Goal: Task Accomplishment & Management: Manage account settings

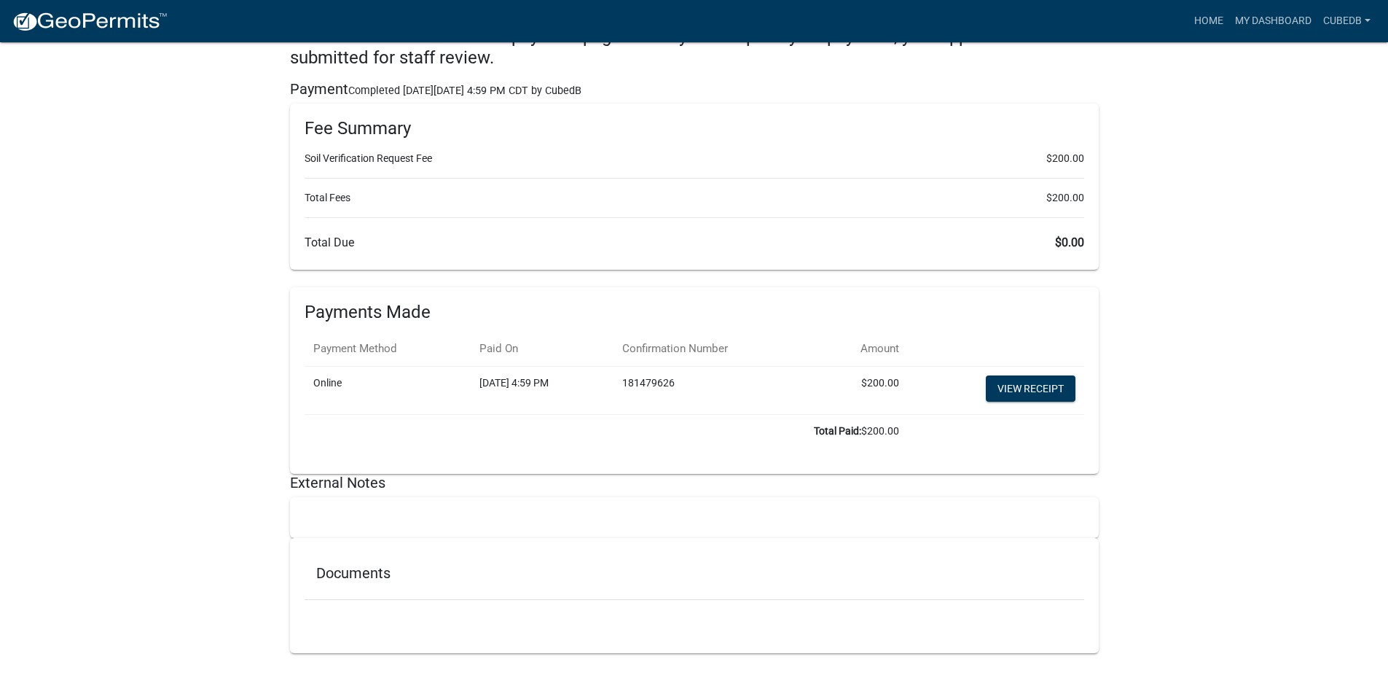
scroll to position [2870, 0]
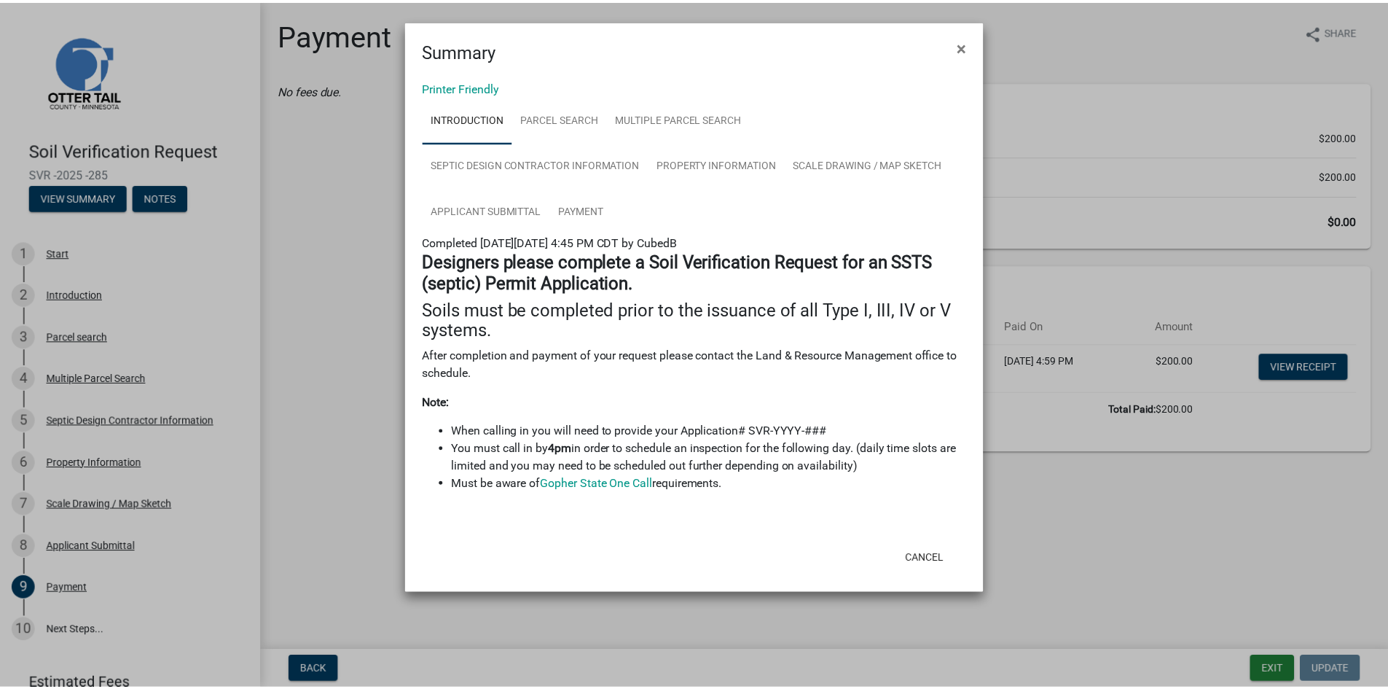
scroll to position [98, 0]
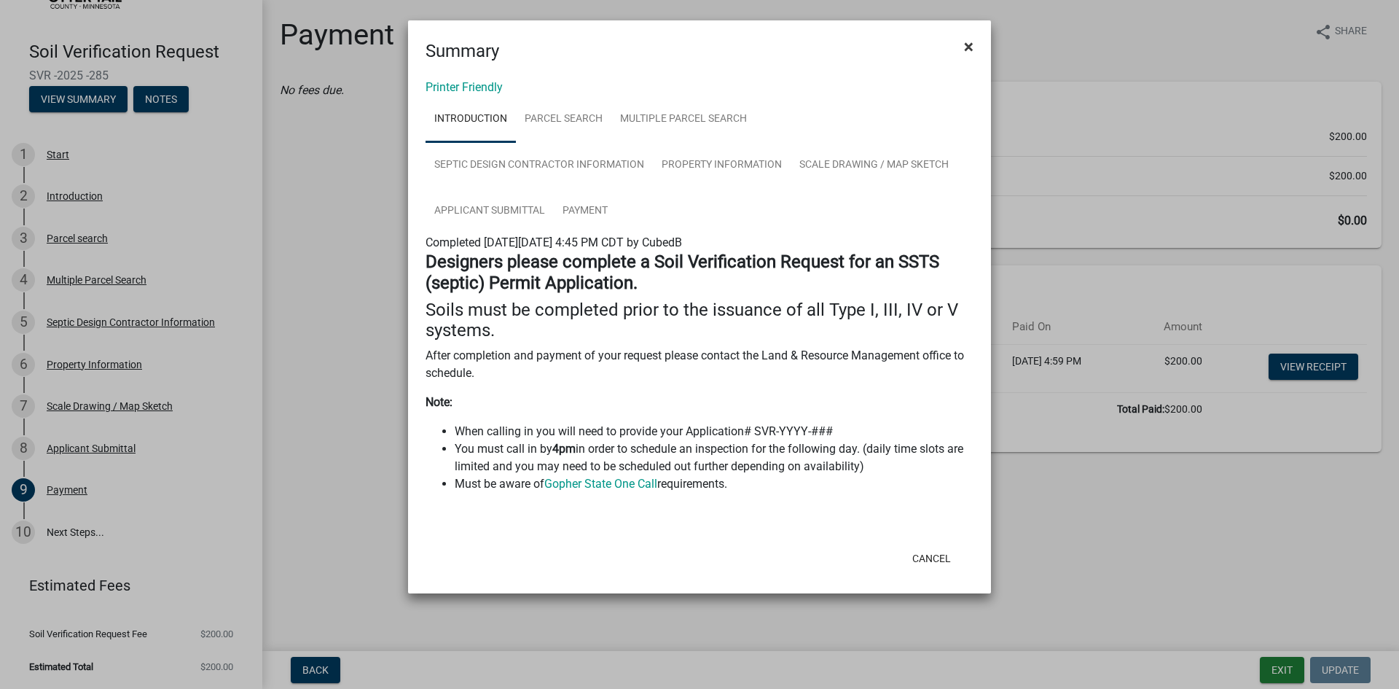
click at [965, 47] on span "×" at bounding box center [968, 46] width 9 height 20
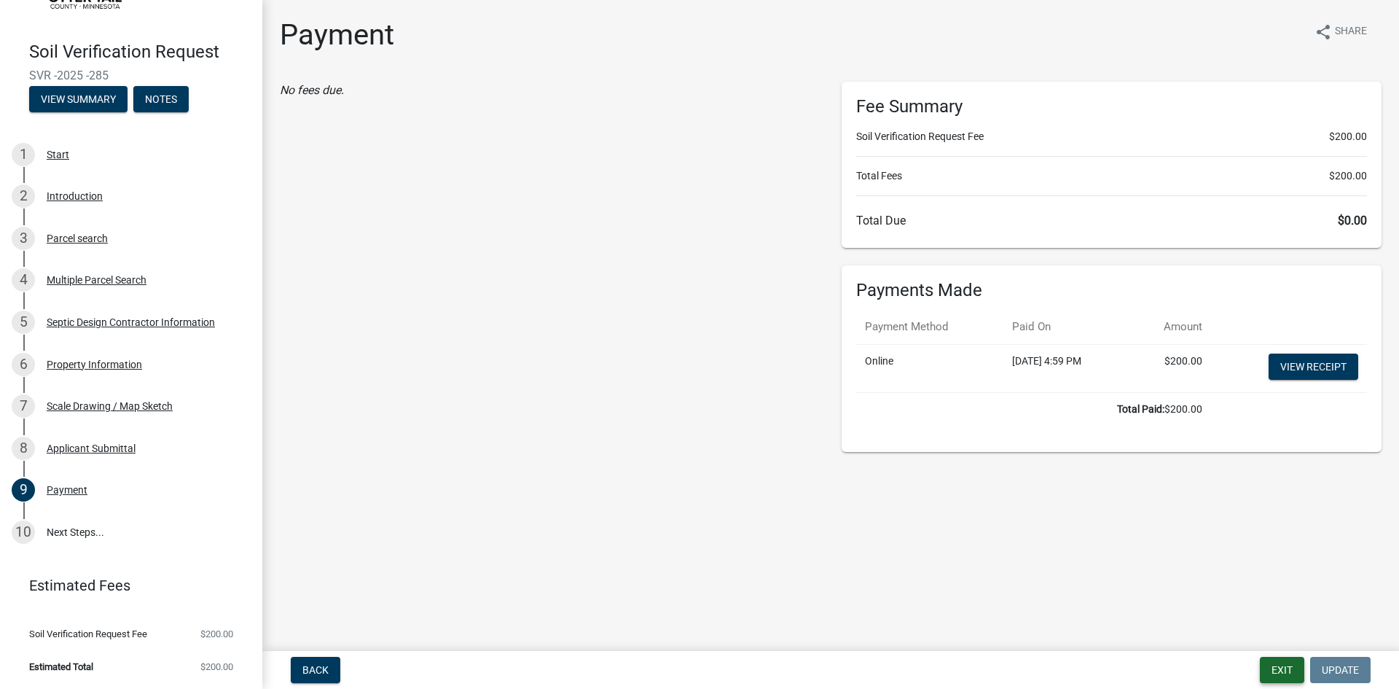
click at [1285, 668] on button "Exit" at bounding box center [1282, 670] width 44 height 26
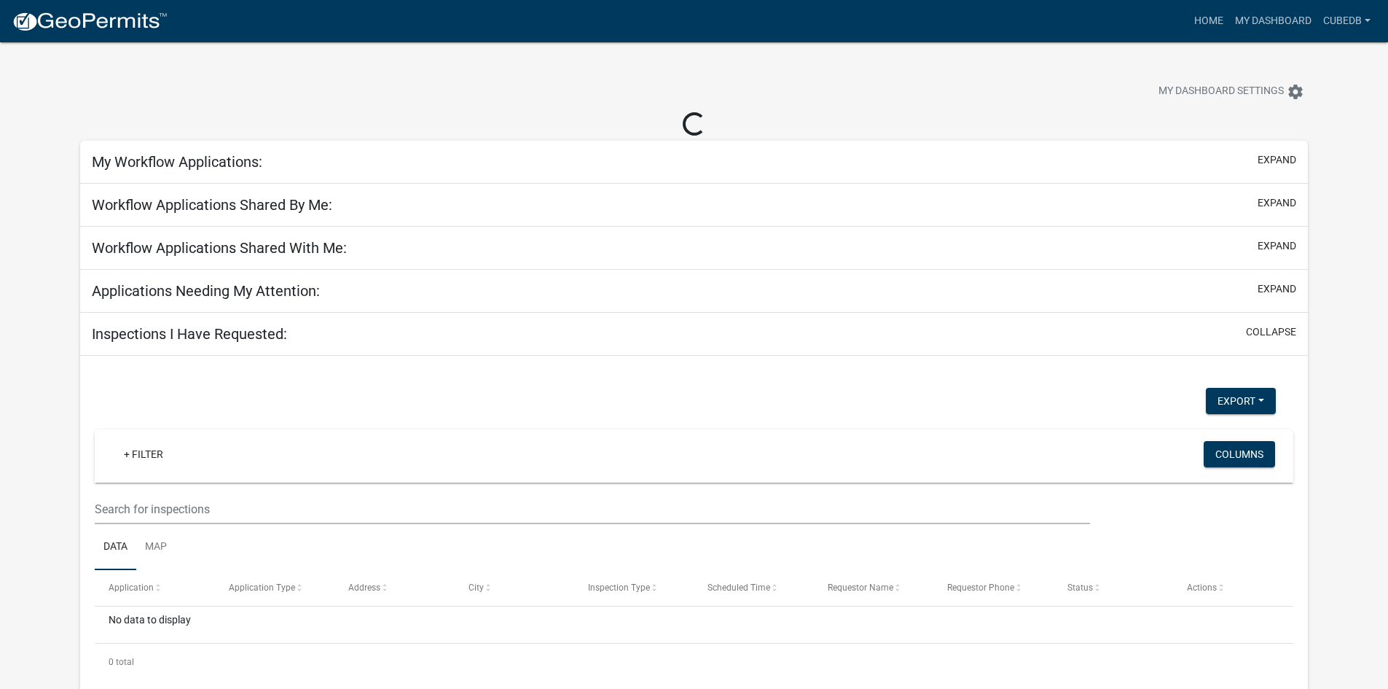
select select "3: 100"
